Goal: Task Accomplishment & Management: Use online tool/utility

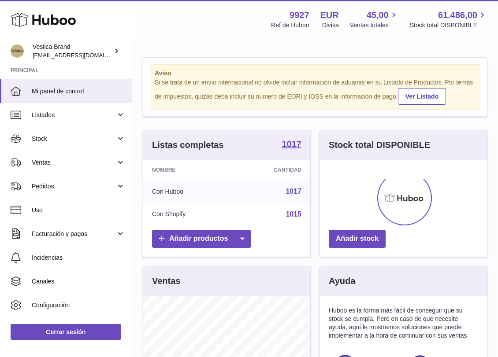
scroll to position [137, 167]
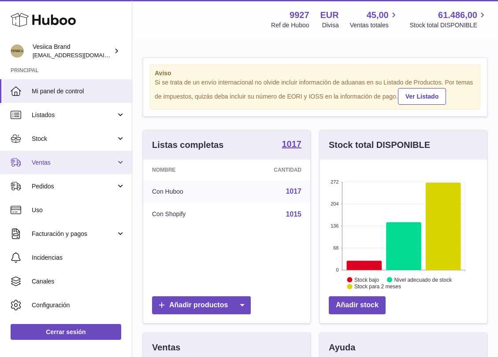
click at [85, 162] on span "Ventas" at bounding box center [74, 163] width 84 height 8
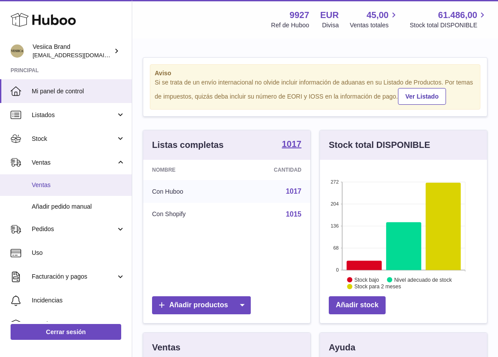
click at [78, 177] on link "Ventas" at bounding box center [66, 185] width 132 height 22
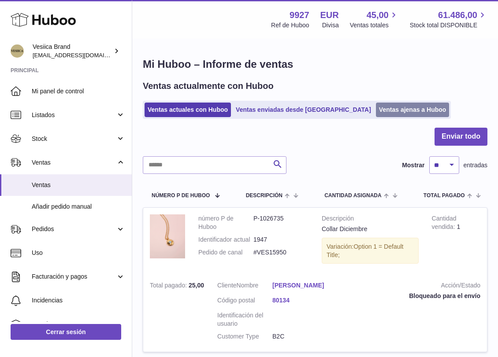
click at [376, 109] on link "Ventas ajenas a Huboo" at bounding box center [413, 110] width 74 height 15
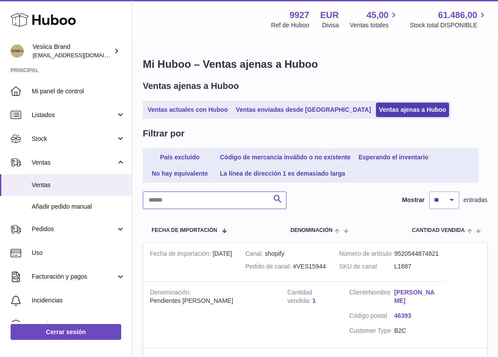
click at [256, 203] on input "text" at bounding box center [215, 201] width 144 height 18
paste input "**********"
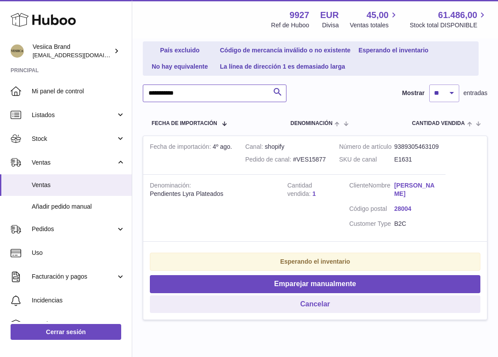
scroll to position [148, 0]
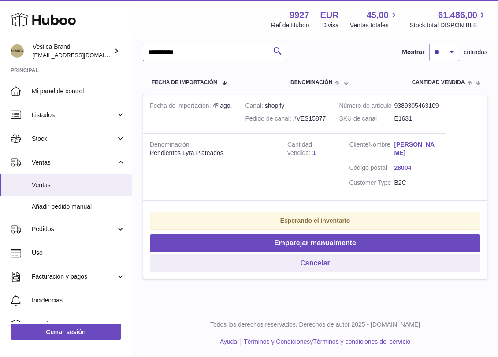
type input "**********"
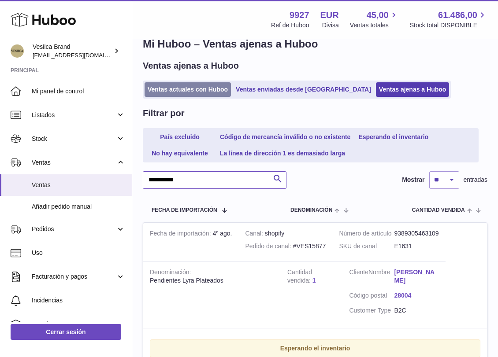
scroll to position [18, 0]
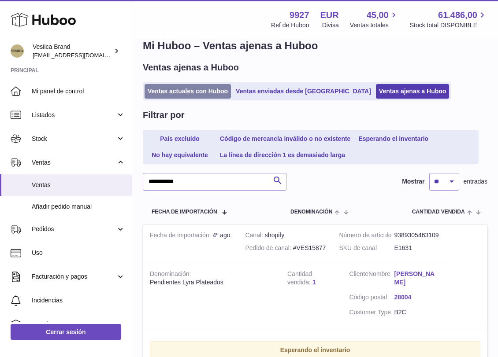
click at [178, 91] on link "Ventas actuales con Huboo" at bounding box center [187, 91] width 86 height 15
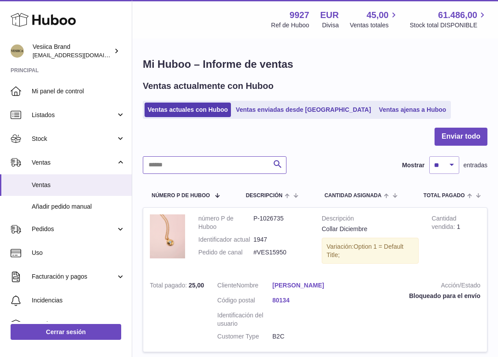
click at [207, 170] on input "text" at bounding box center [215, 165] width 144 height 18
paste input "**********"
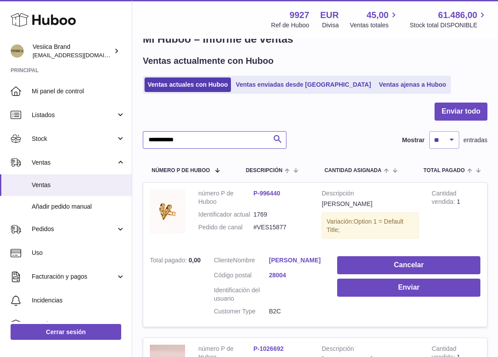
scroll to position [32, 0]
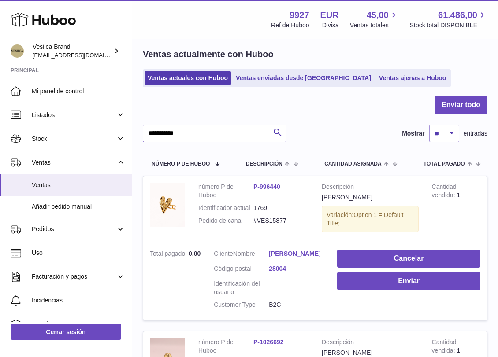
type input "**********"
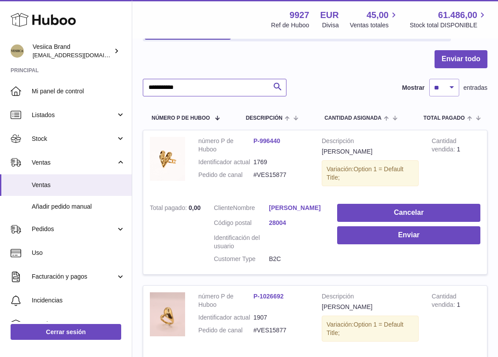
scroll to position [104, 0]
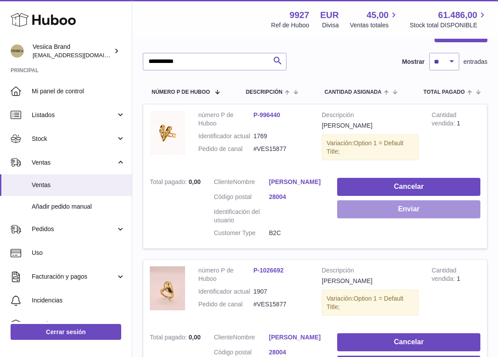
click at [355, 214] on button "Enviar" at bounding box center [408, 209] width 143 height 18
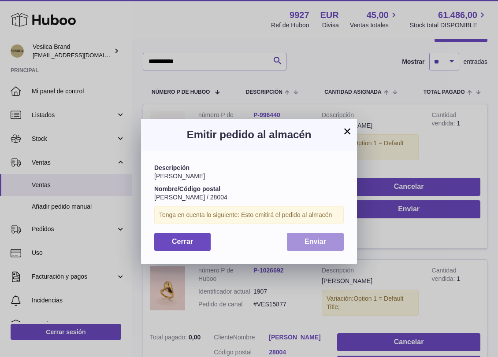
click at [311, 243] on span "Enviar" at bounding box center [315, 241] width 22 height 7
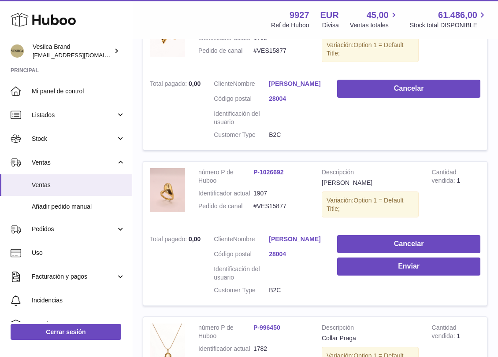
scroll to position [202, 0]
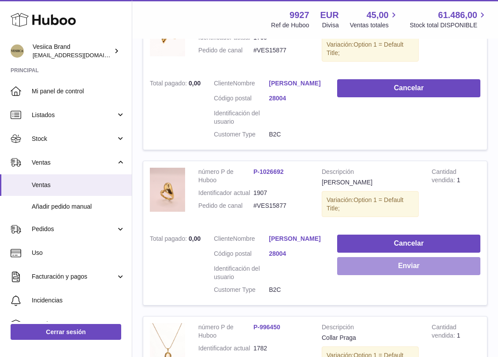
click at [342, 266] on button "Enviar" at bounding box center [408, 266] width 143 height 18
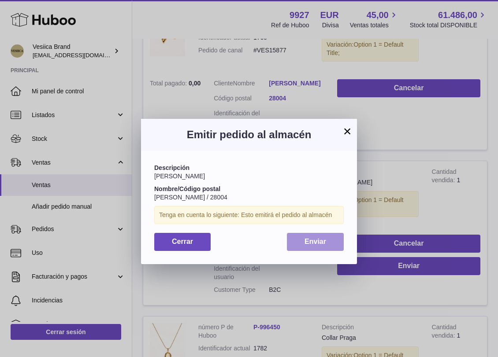
click at [312, 239] on span "Enviar" at bounding box center [315, 241] width 22 height 7
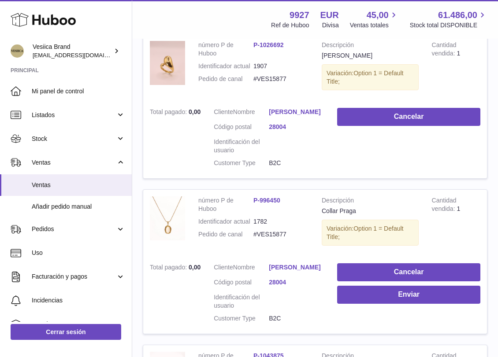
scroll to position [330, 0]
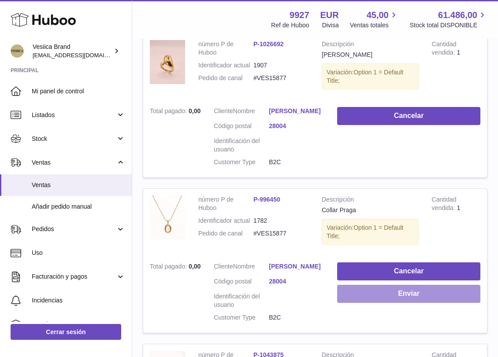
click at [344, 294] on button "Enviar" at bounding box center [408, 294] width 143 height 18
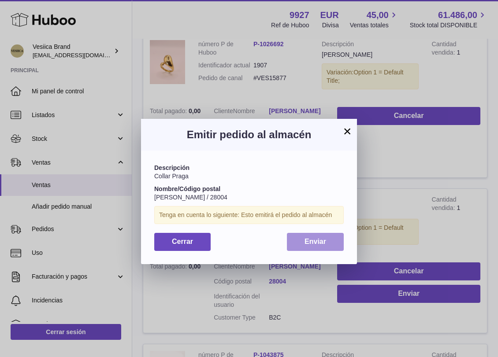
click at [302, 241] on button "Enviar" at bounding box center [315, 242] width 57 height 18
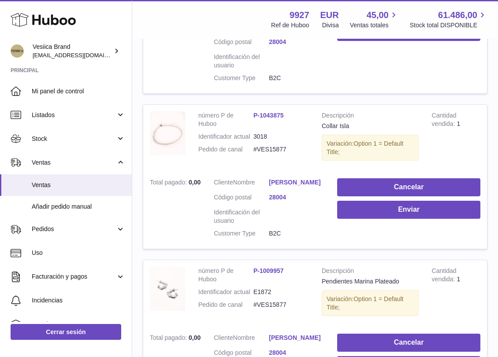
scroll to position [566, 0]
